Goal: Navigation & Orientation: Go to known website

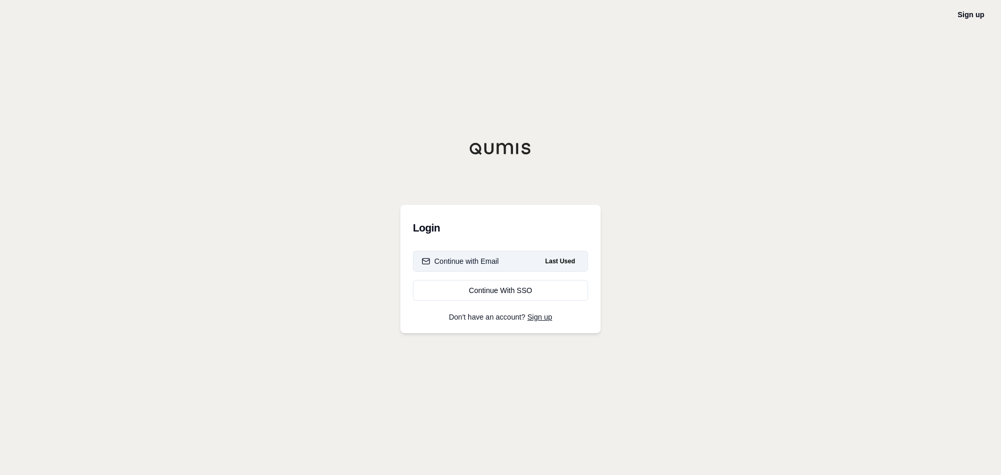
click at [471, 258] on div "Continue with Email" at bounding box center [460, 261] width 77 height 10
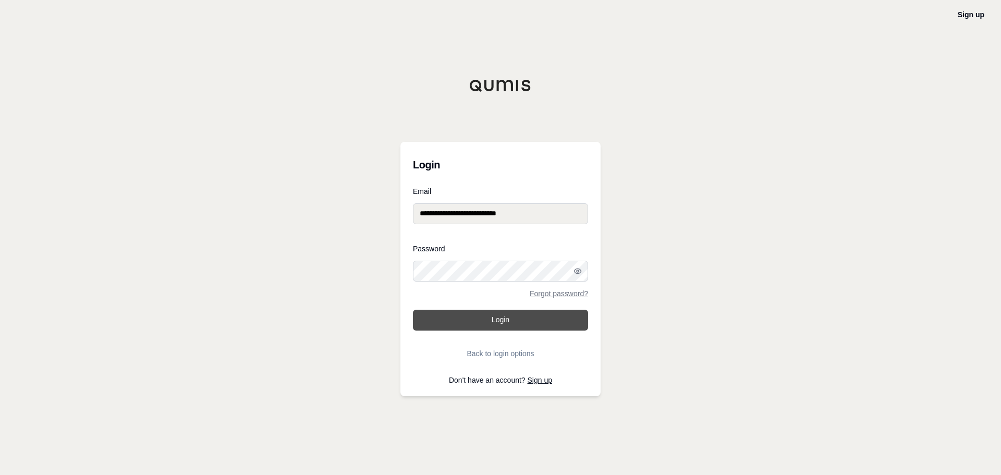
click at [472, 314] on button "Login" at bounding box center [500, 320] width 175 height 21
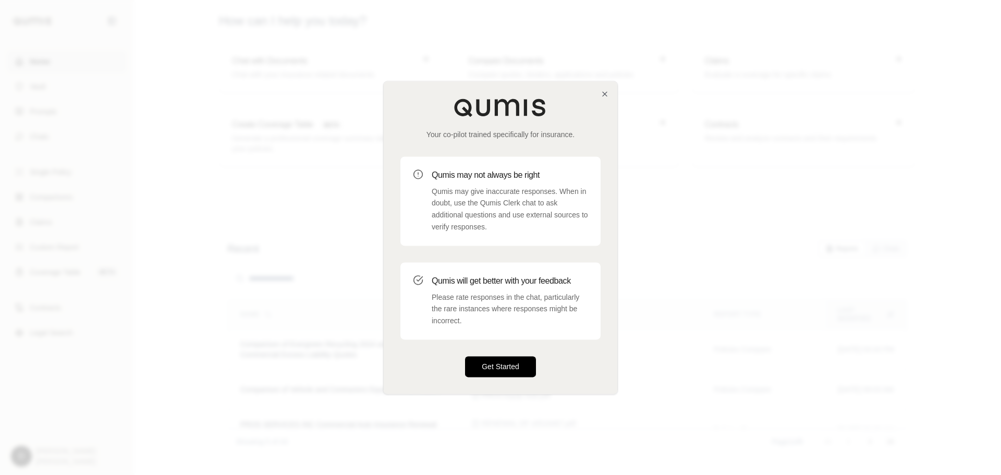
click at [509, 359] on button "Get Started" at bounding box center [500, 366] width 71 height 21
